Goal: Task Accomplishment & Management: Use online tool/utility

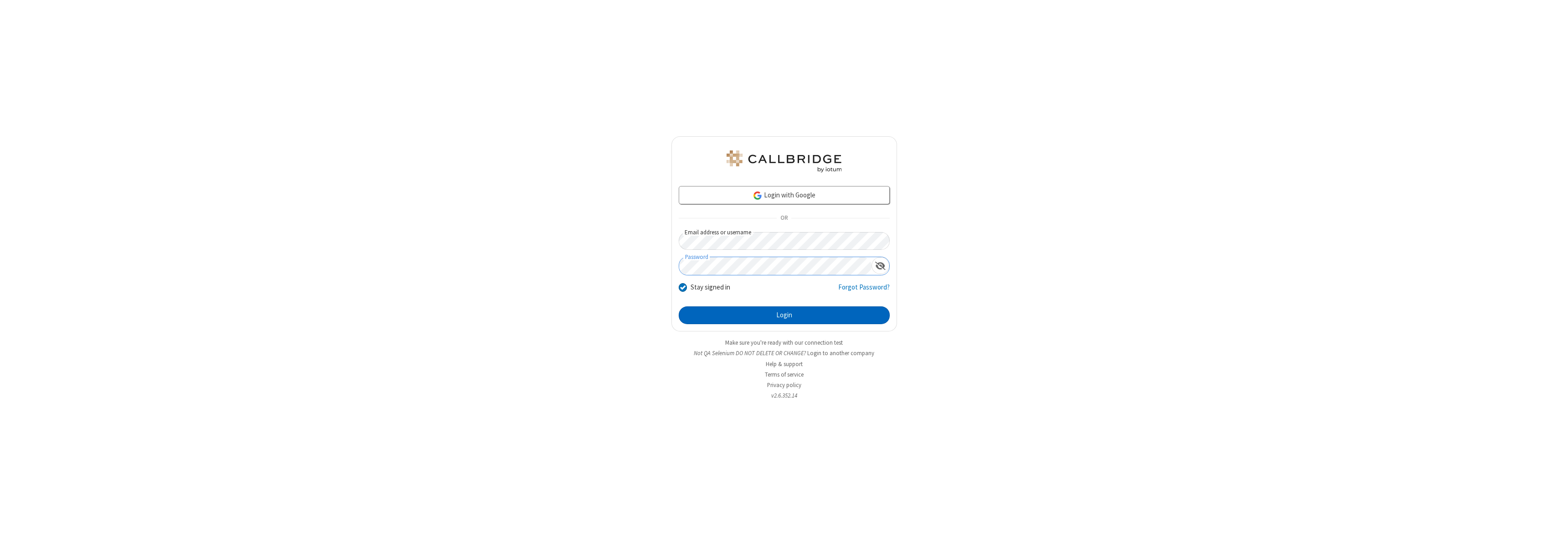
click at [784, 315] on button "Login" at bounding box center [784, 315] width 211 height 18
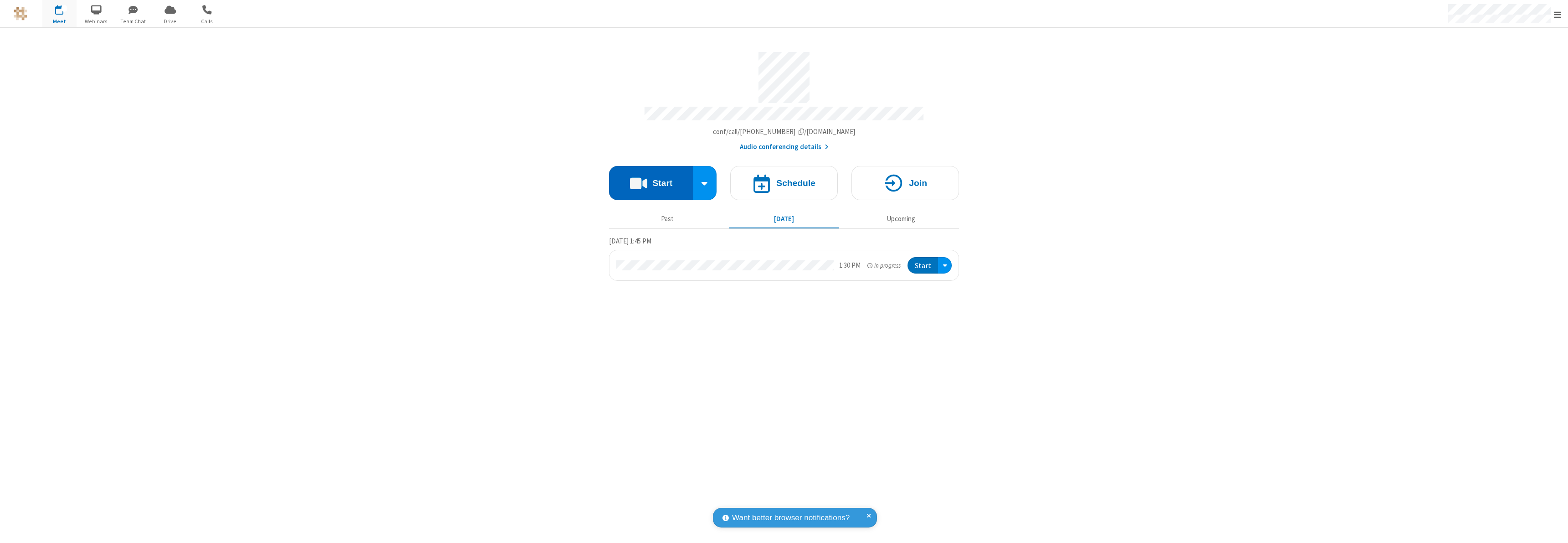
click at [651, 179] on button "Start" at bounding box center [652, 183] width 84 height 34
